Goal: Find specific page/section: Find specific page/section

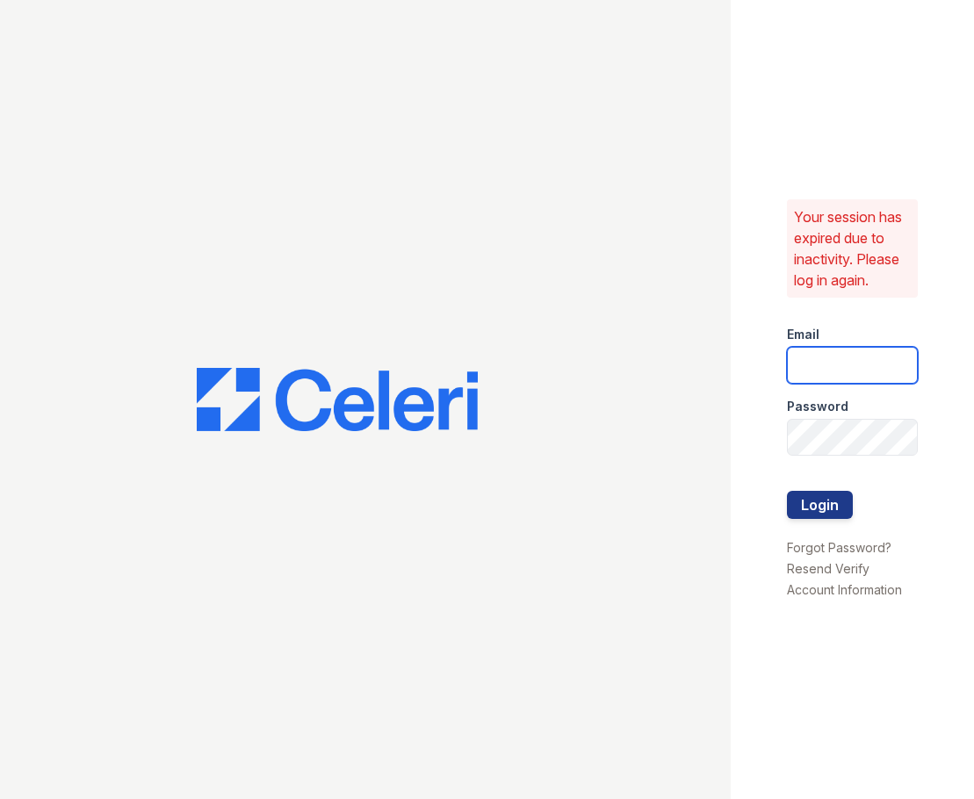
click at [844, 378] on input "email" at bounding box center [852, 365] width 131 height 37
type input "33ninety.leasing1@ghancooper.com"
click at [787, 491] on button "Login" at bounding box center [820, 505] width 66 height 28
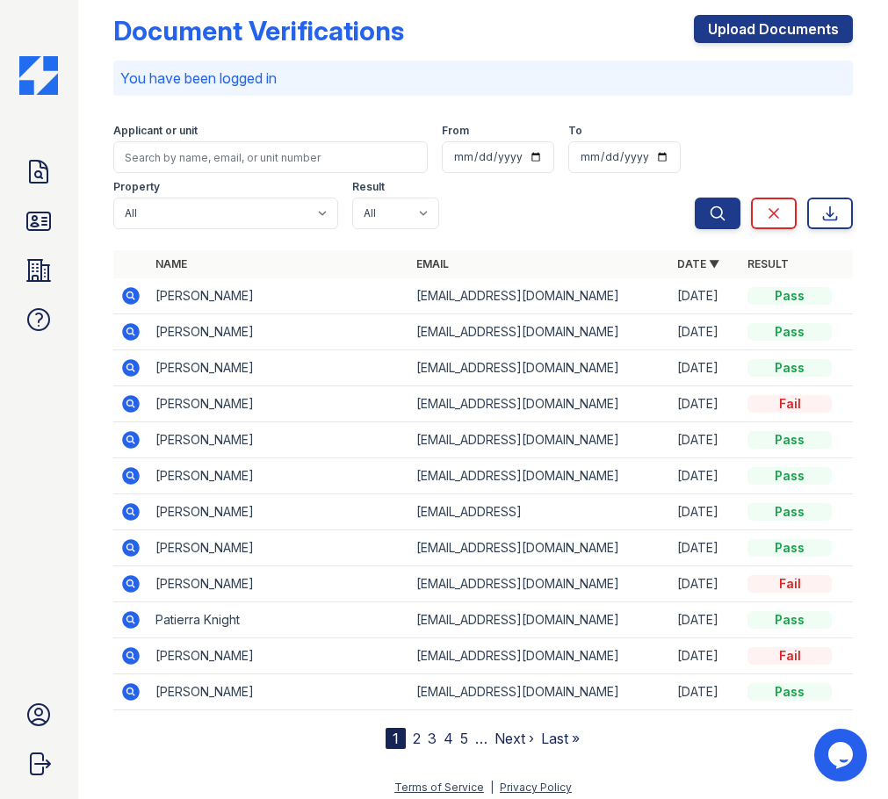
scroll to position [30, 0]
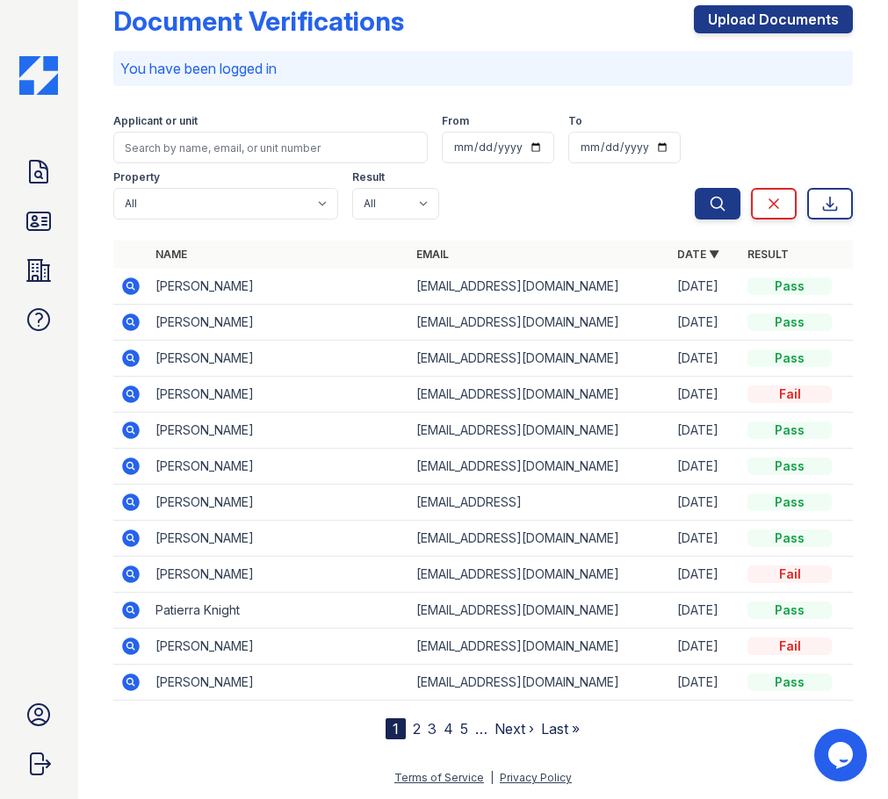
click at [413, 728] on link "2" at bounding box center [417, 729] width 8 height 18
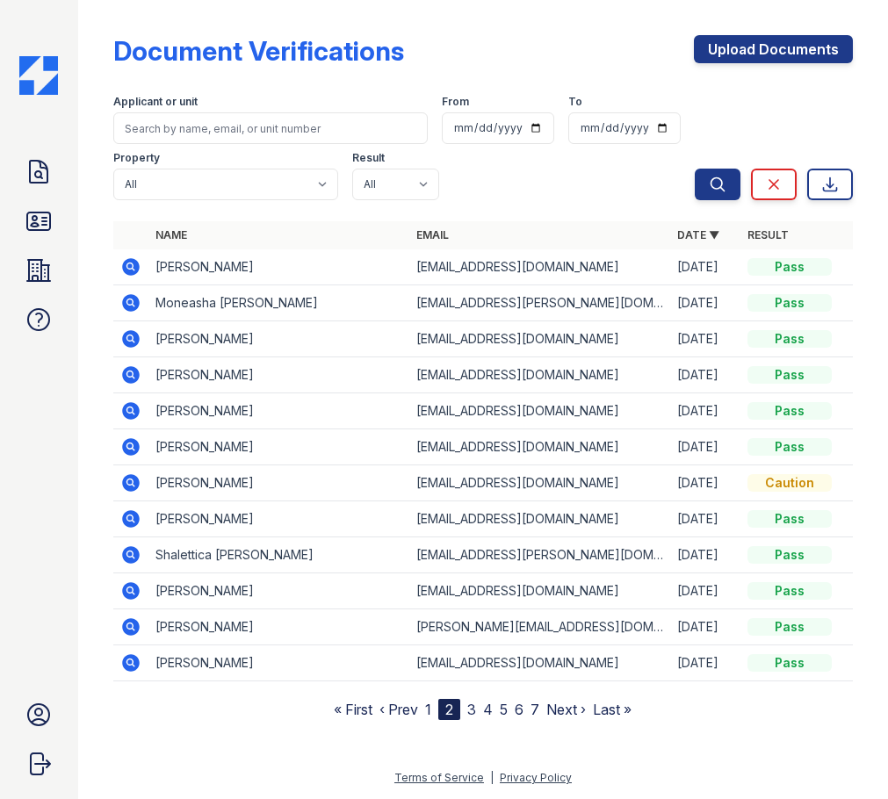
click at [416, 706] on link "‹ Prev" at bounding box center [398, 710] width 39 height 18
